Goal: Register for event/course

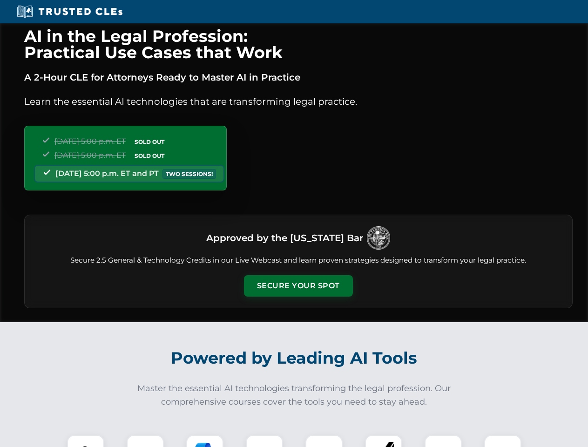
click at [298, 286] on button "Secure Your Spot" at bounding box center [298, 285] width 109 height 21
click at [86, 441] on img at bounding box center [85, 453] width 27 height 27
